Goal: Use online tool/utility: Utilize a website feature to perform a specific function

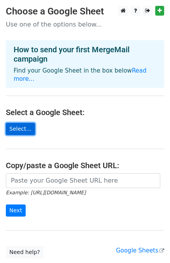
click at [22, 123] on link "Select..." at bounding box center [20, 129] width 29 height 12
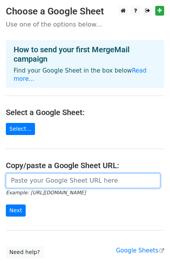
click at [19, 173] on input "url" at bounding box center [83, 180] width 155 height 15
paste input "https://docs.google.com/spreadsheets/d/1rte7sAX0nYwUV65AViAAuZ_qOYUKZhDQASh_8rG…"
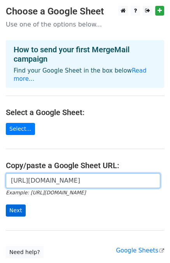
type input "https://docs.google.com/spreadsheets/d/1rte7sAX0nYwUV65AViAAuZ_qOYUKZhDQASh_8rG…"
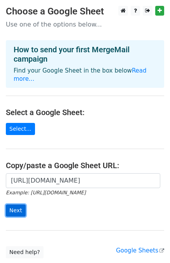
scroll to position [0, 0]
click at [19, 204] on input "Next" at bounding box center [16, 210] width 20 height 12
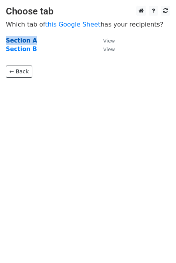
drag, startPoint x: 28, startPoint y: 35, endPoint x: 30, endPoint y: 42, distance: 7.3
click at [30, 42] on main "Choose tab Which tab of this Google Sheet has your recipients? Section A View S…" at bounding box center [88, 42] width 176 height 72
click at [30, 42] on strong "Section A" at bounding box center [21, 40] width 31 height 7
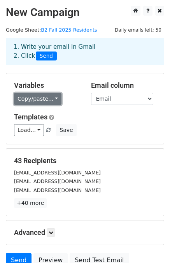
click at [45, 99] on link "Copy/paste..." at bounding box center [38, 99] width 48 height 12
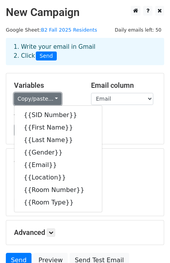
scroll to position [2, 0]
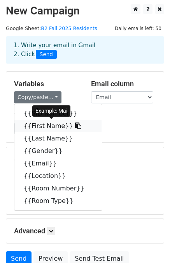
click at [57, 124] on link "{{First Name}}" at bounding box center [58, 126] width 88 height 12
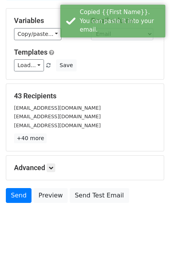
scroll to position [70, 0]
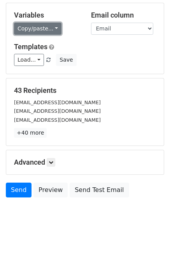
click at [41, 27] on link "Copy/paste..." at bounding box center [38, 29] width 48 height 12
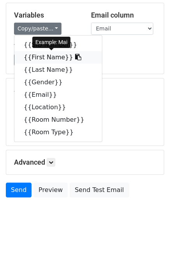
click at [45, 60] on link "{{First Name}}" at bounding box center [58, 57] width 88 height 12
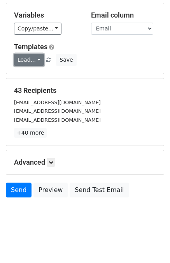
click at [32, 63] on link "Load..." at bounding box center [29, 60] width 30 height 12
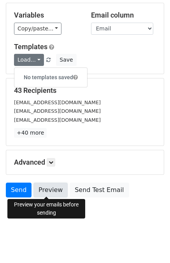
click at [51, 190] on link "Preview" at bounding box center [51, 189] width 34 height 15
click at [39, 192] on link "Preview" at bounding box center [51, 189] width 34 height 15
click at [46, 190] on link "Preview" at bounding box center [51, 189] width 34 height 15
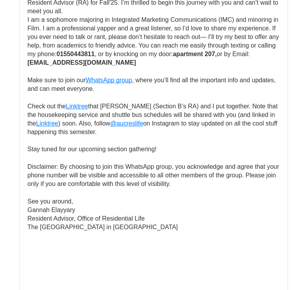
scroll to position [172, 0]
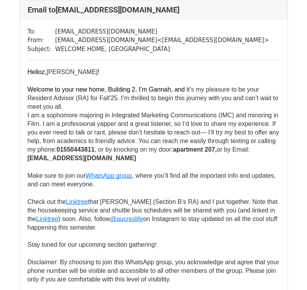
scroll to position [1102, 0]
